Goal: Browse casually: Explore the website without a specific task or goal

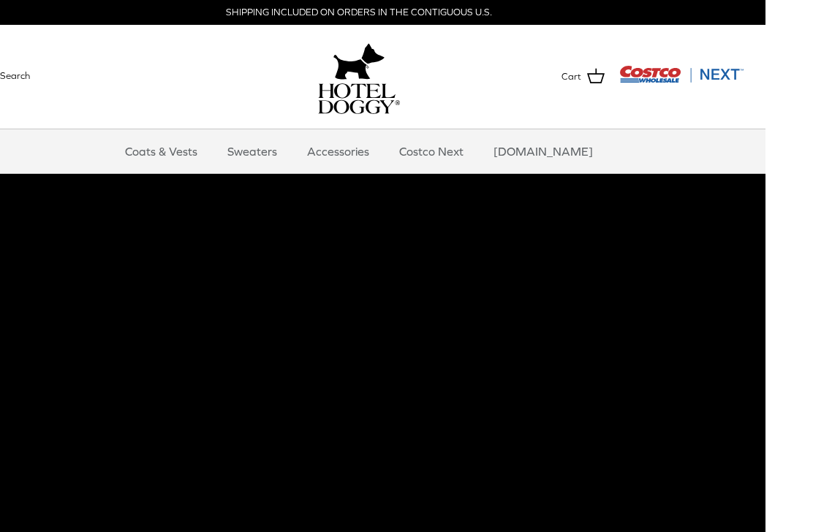
scroll to position [0, 44]
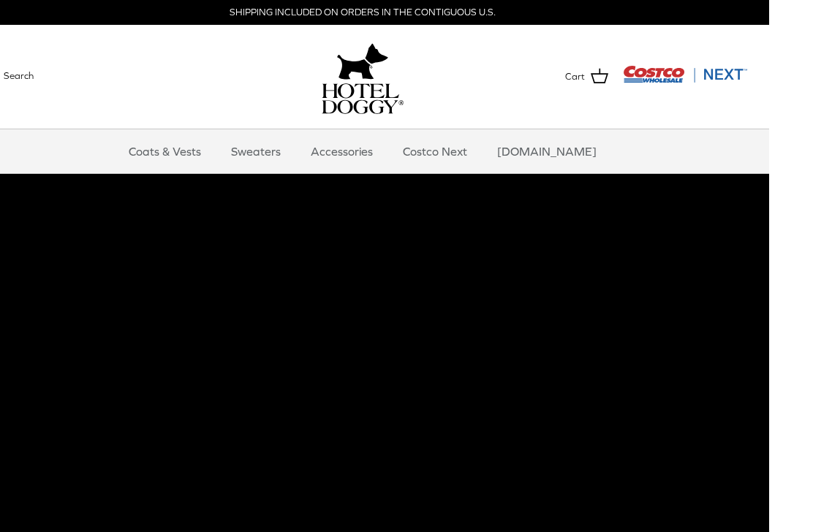
click at [383, 153] on link "Accessories" at bounding box center [341, 151] width 88 height 44
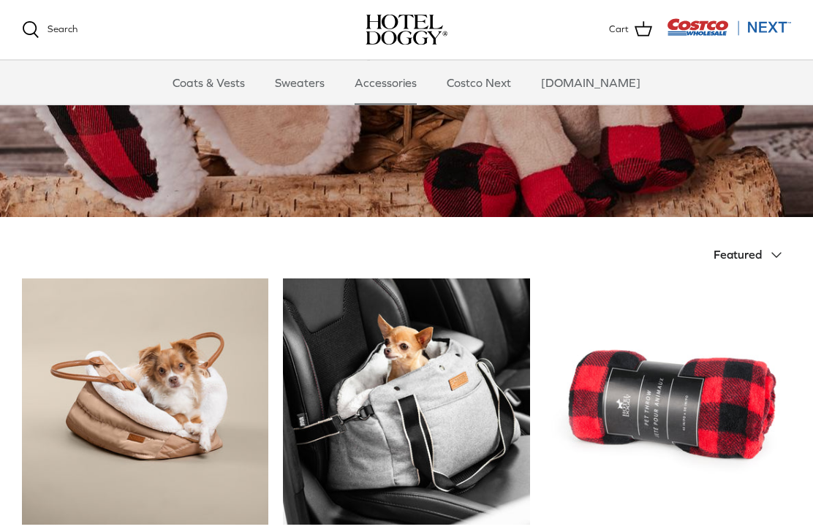
scroll to position [172, 0]
click at [210, 75] on link "Coats & Vests" at bounding box center [208, 83] width 99 height 44
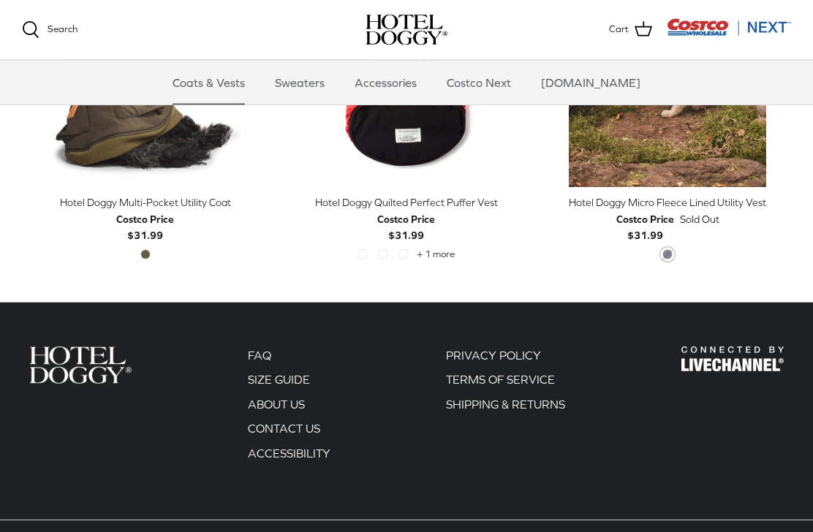
scroll to position [2631, 0]
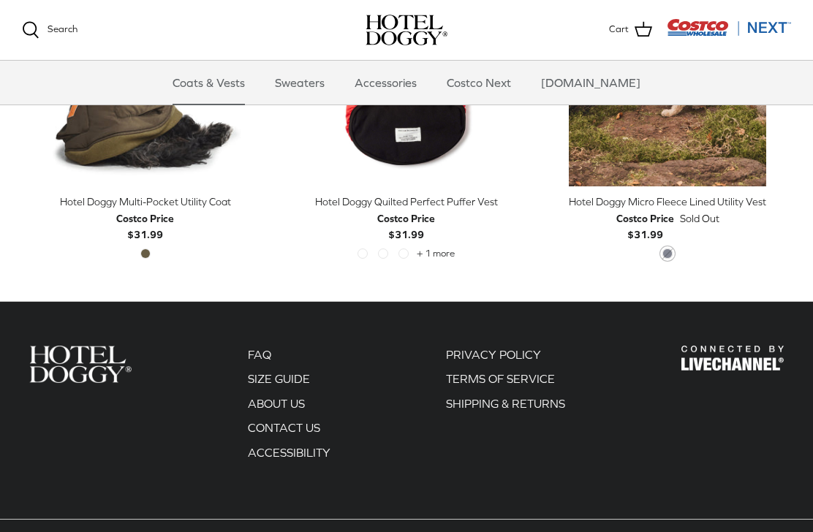
click at [452, 210] on div "Costco Price $31.99" at bounding box center [406, 226] width 246 height 33
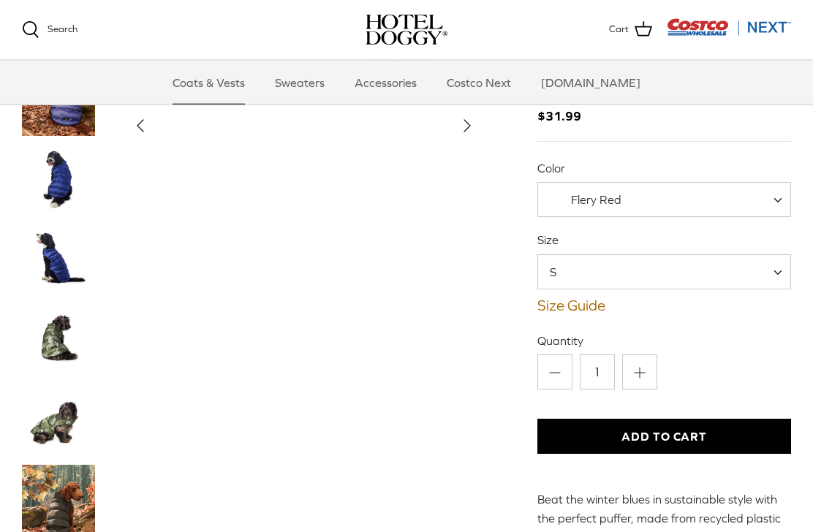
scroll to position [120, 0]
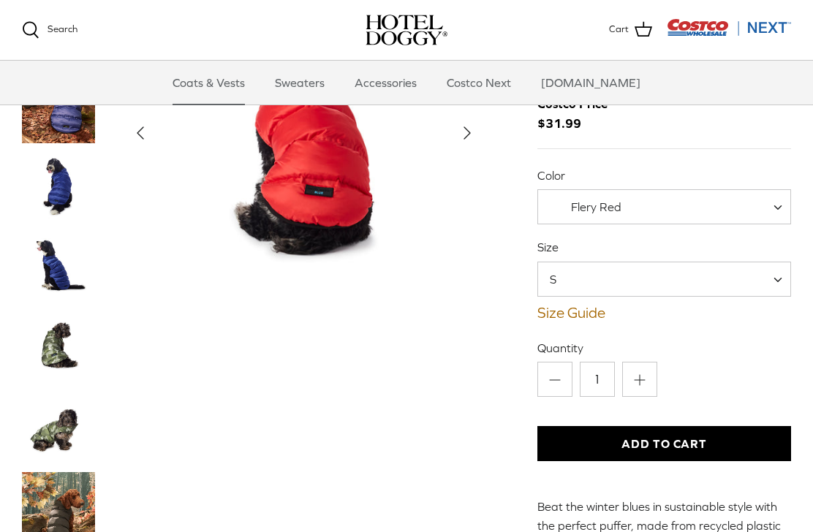
click at [747, 276] on span "S" at bounding box center [664, 279] width 254 height 35
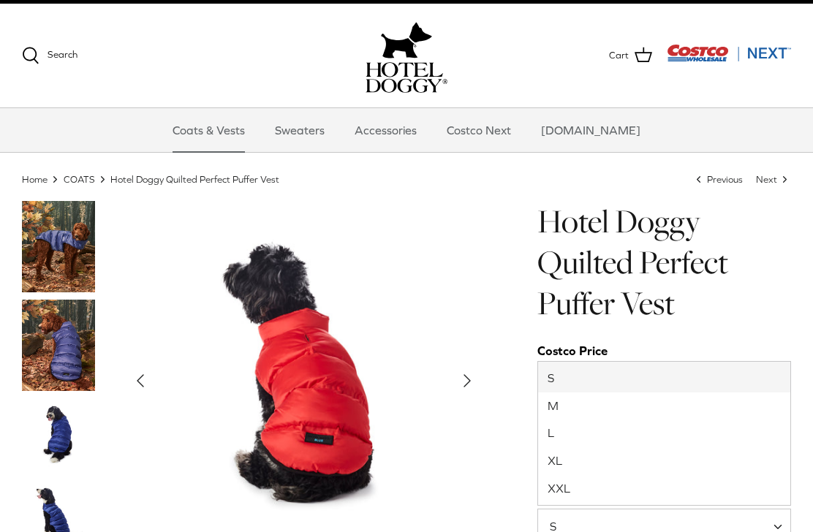
scroll to position [77, 0]
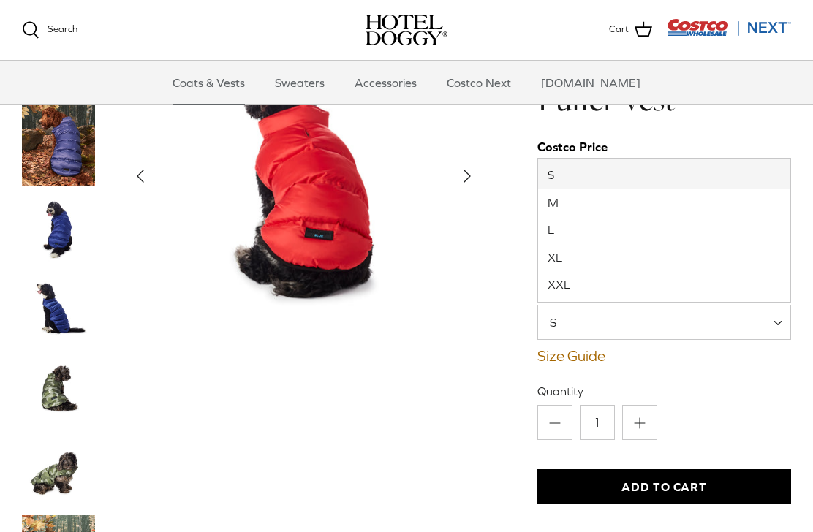
click at [49, 232] on img "Thumbnail Link" at bounding box center [58, 230] width 73 height 73
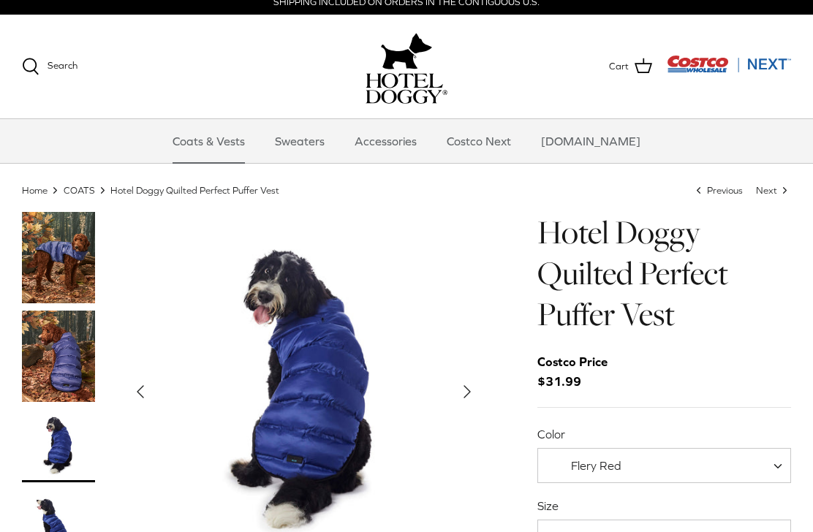
scroll to position [0, 0]
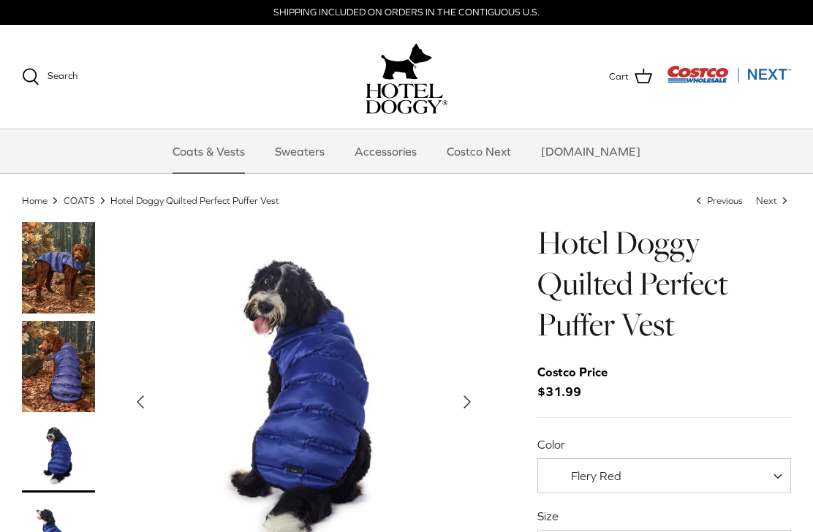
click at [468, 401] on polyline "Next" at bounding box center [467, 402] width 6 height 12
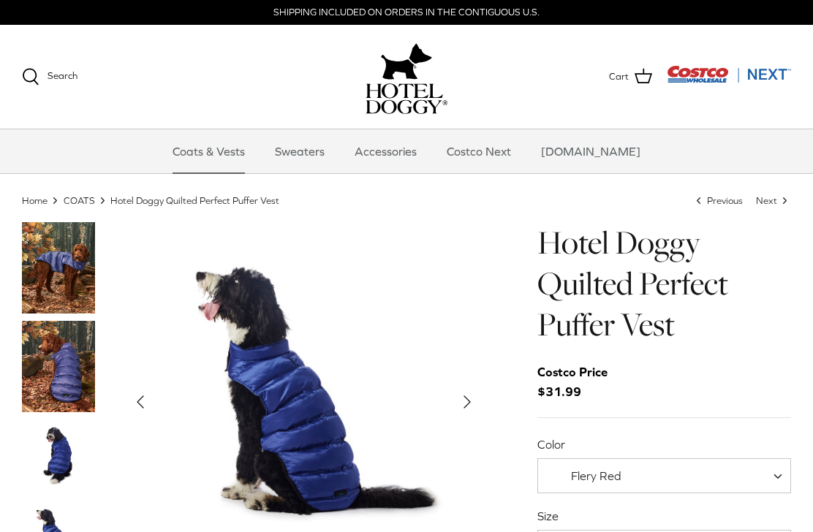
click at [471, 399] on icon "Right" at bounding box center [466, 401] width 23 height 23
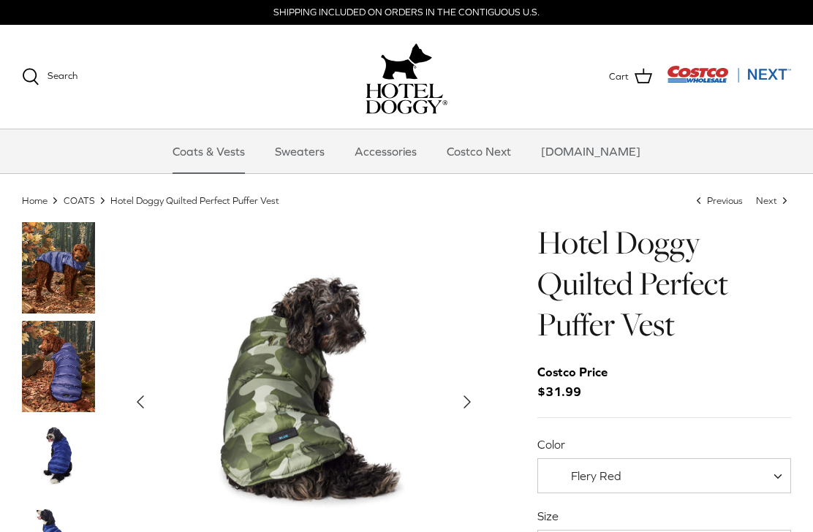
click at [473, 397] on icon "Right" at bounding box center [466, 401] width 23 height 23
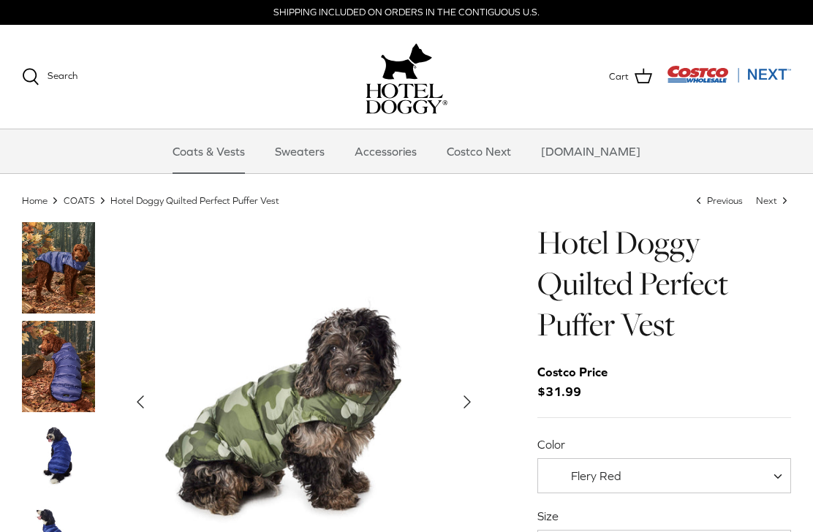
click at [473, 393] on icon "Right" at bounding box center [466, 401] width 23 height 23
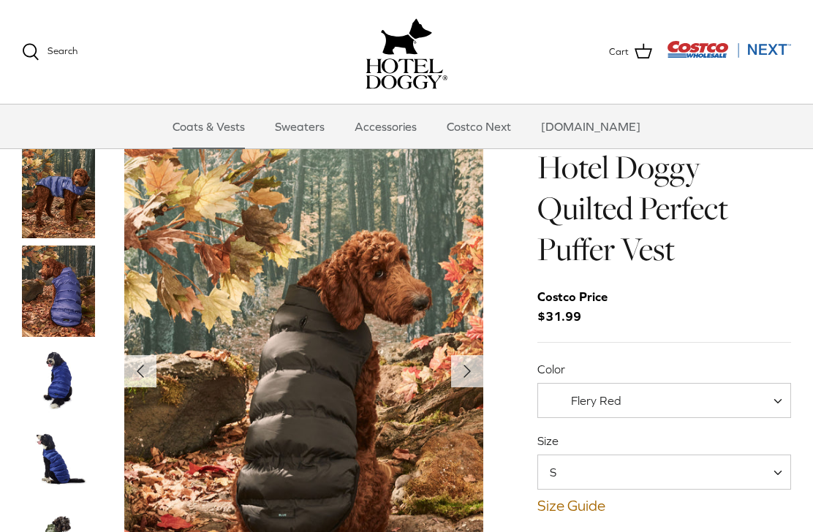
scroll to position [84, 0]
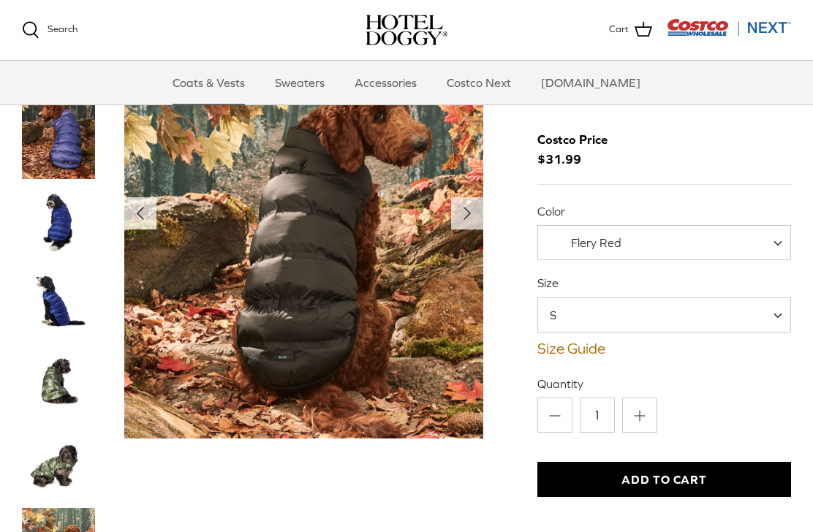
click at [461, 221] on icon "Right" at bounding box center [466, 213] width 23 height 23
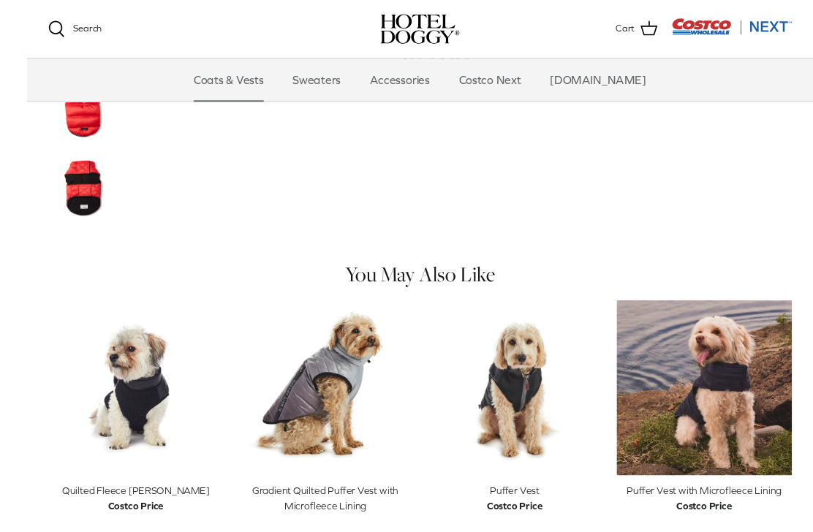
scroll to position [978, 0]
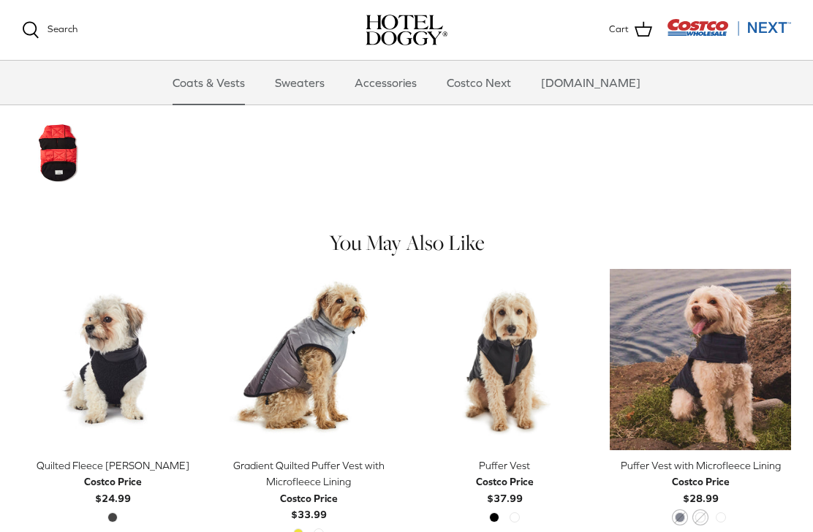
click at [522, 473] on div "Costco Price" at bounding box center [505, 481] width 58 height 16
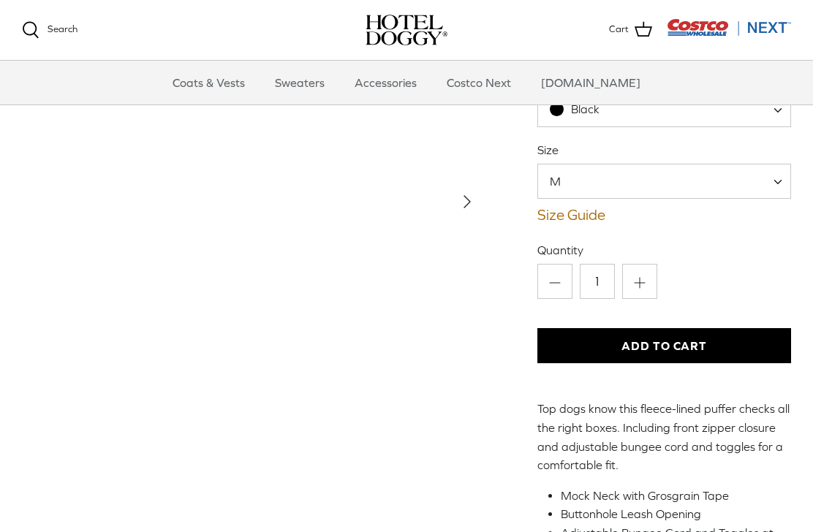
scroll to position [134, 0]
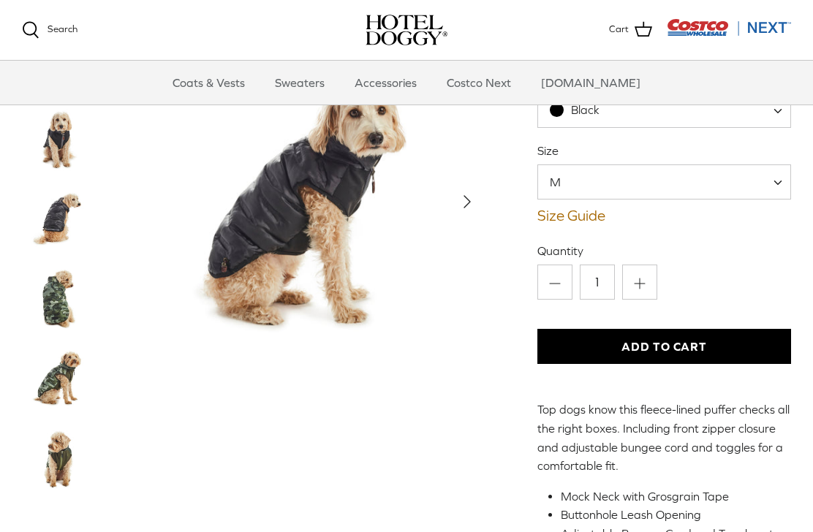
click at [740, 183] on span "M" at bounding box center [664, 181] width 254 height 35
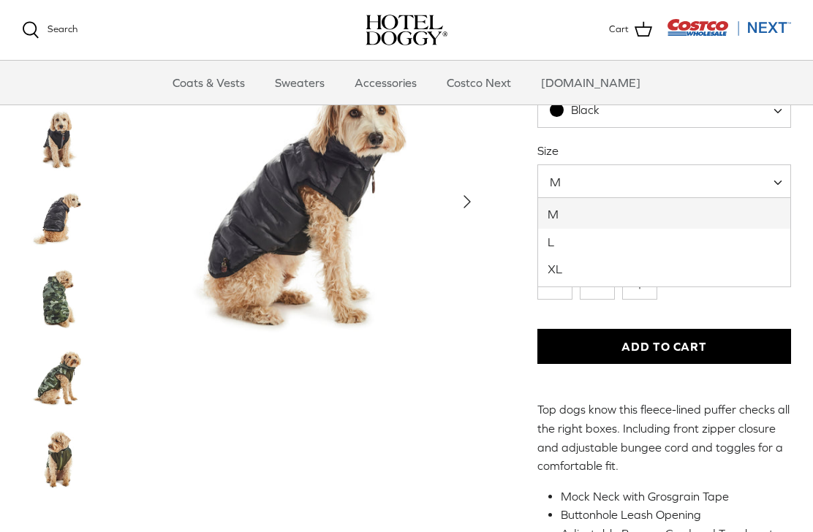
click at [509, 433] on div "Left Right Puffer Vest M L" at bounding box center [406, 331] width 813 height 784
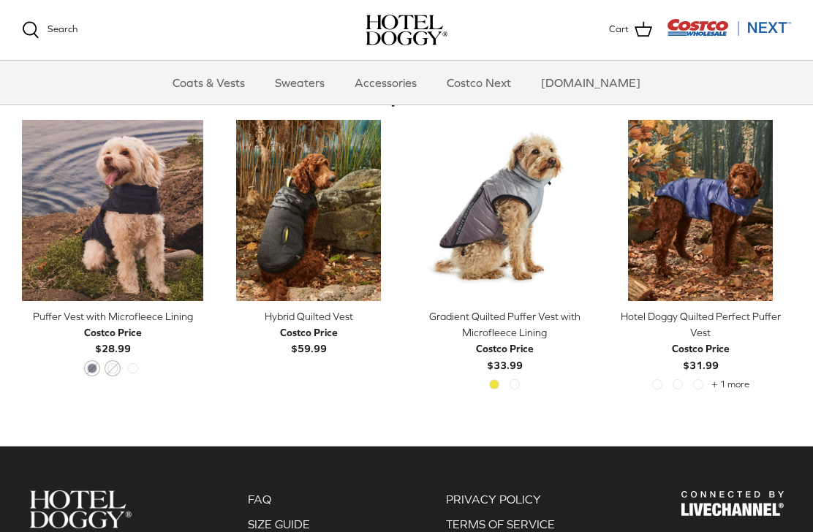
scroll to position [810, 0]
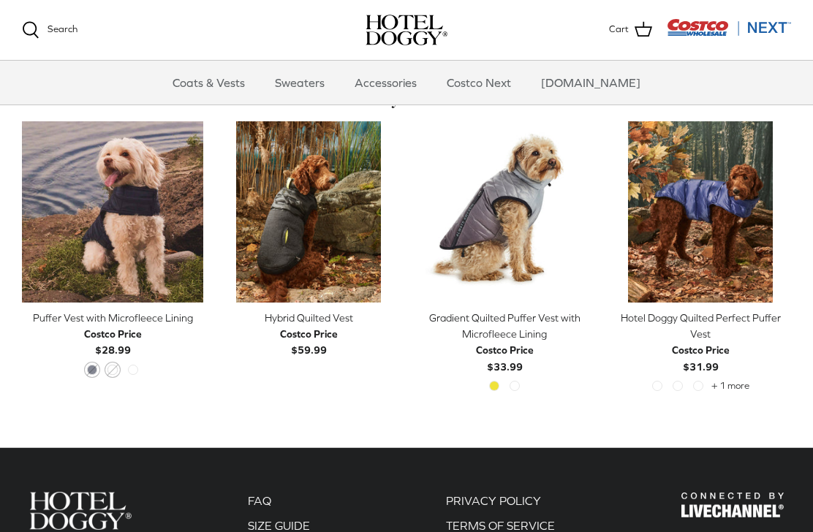
click at [327, 84] on link "Sweaters" at bounding box center [300, 83] width 76 height 44
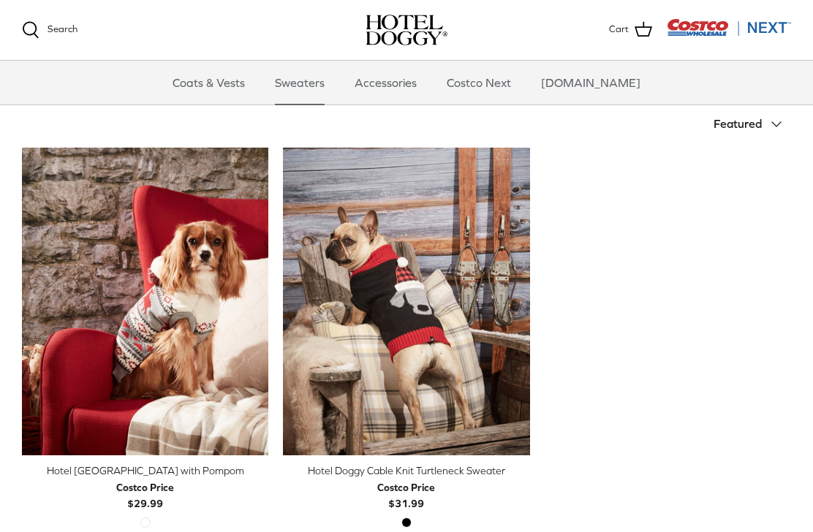
scroll to position [302, 0]
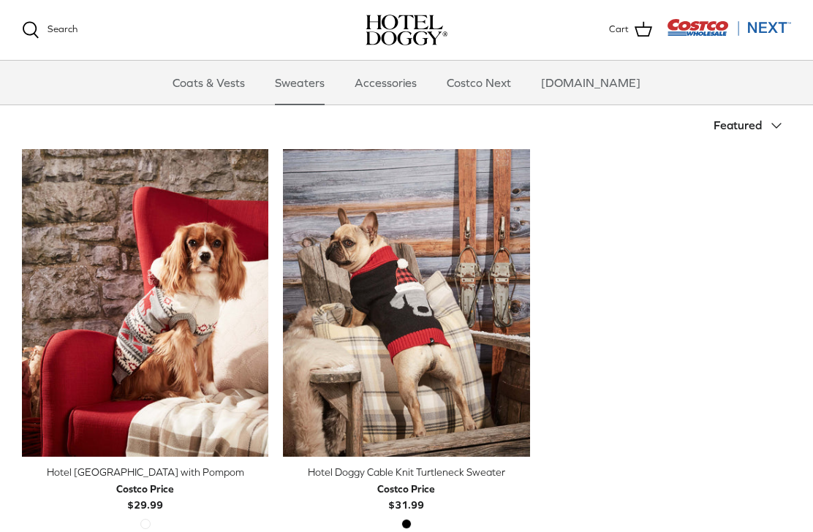
click at [517, 297] on icon "Right" at bounding box center [519, 303] width 18 height 18
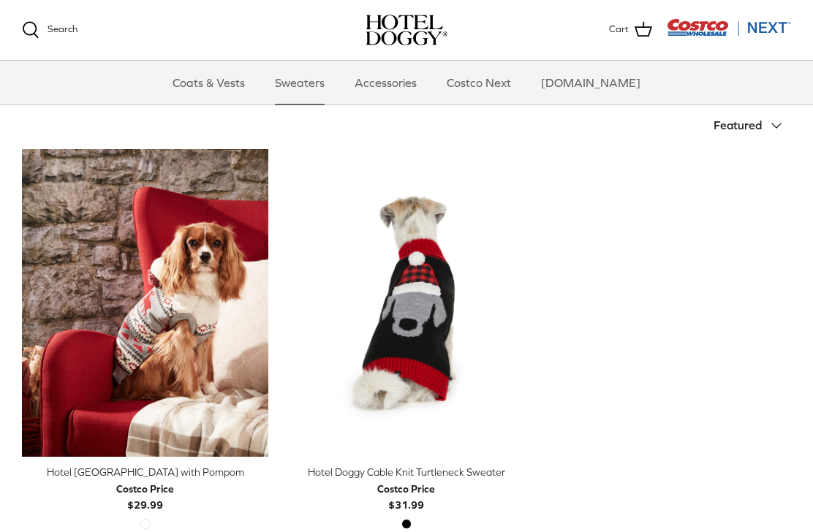
click at [524, 300] on icon "Right" at bounding box center [519, 303] width 18 height 18
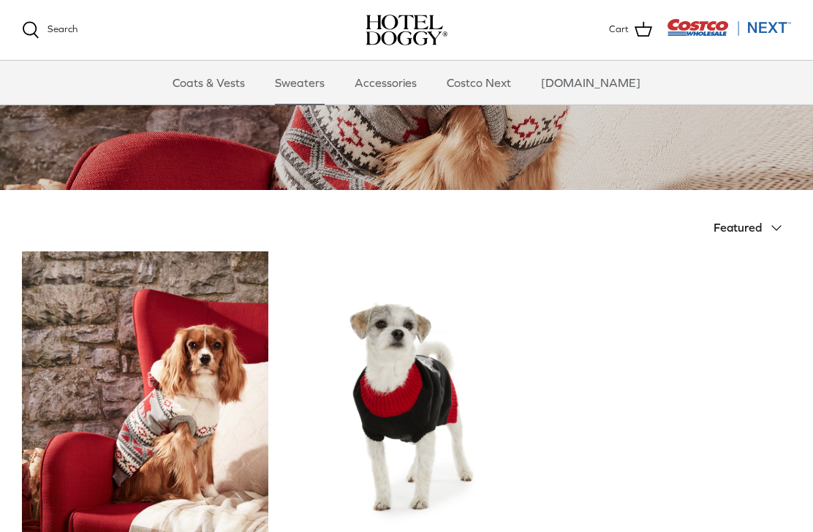
scroll to position [153, 0]
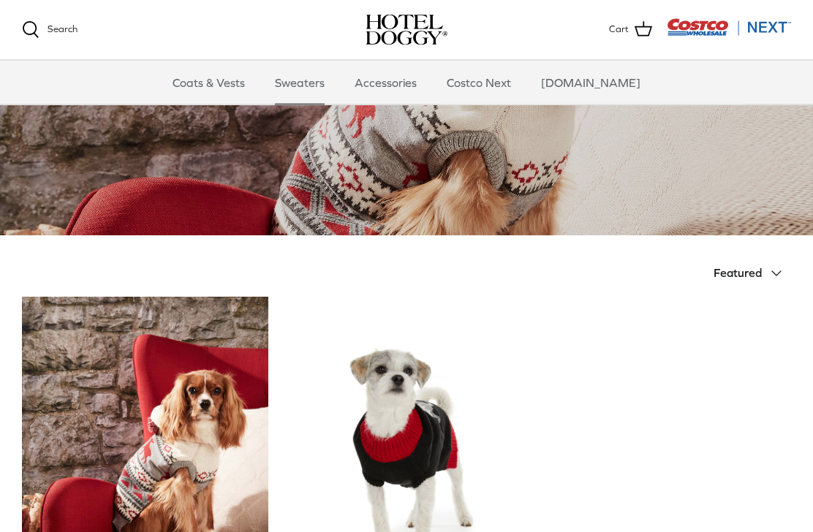
click at [410, 93] on link "Accessories" at bounding box center [385, 83] width 88 height 44
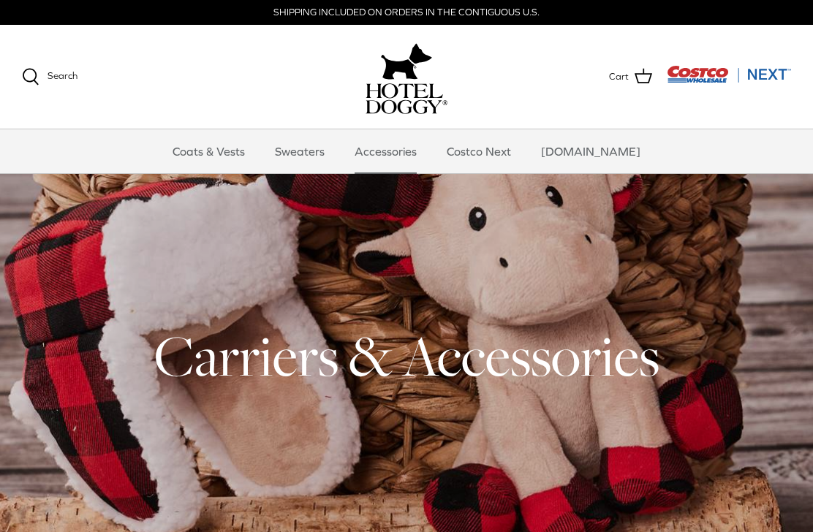
click at [514, 151] on link "Costco Next" at bounding box center [478, 151] width 91 height 44
